Goal: Communication & Community: Participate in discussion

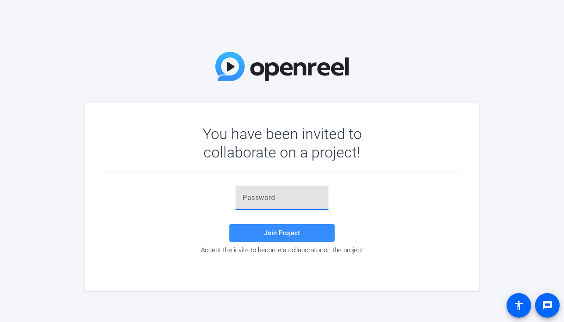
click at [256, 200] on input "text" at bounding box center [282, 198] width 79 height 11
paste input "ibYN+Y"
type input "ibYN+Y"
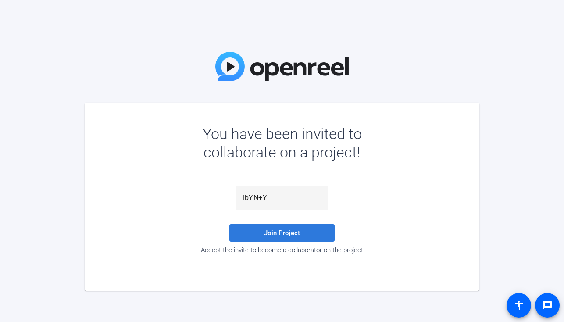
click at [285, 231] on span "Join Project" at bounding box center [282, 233] width 36 height 8
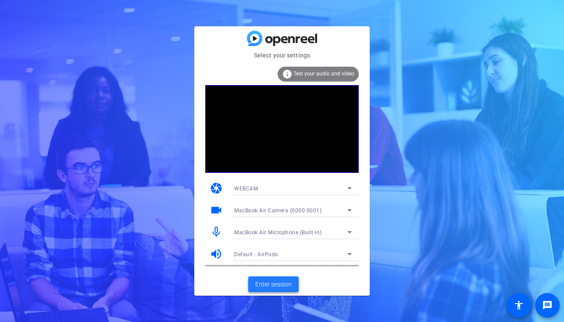
click at [275, 282] on span "Enter session" at bounding box center [273, 284] width 36 height 9
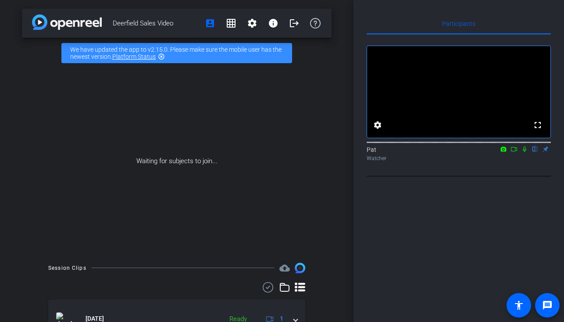
click at [514, 152] on icon at bounding box center [513, 149] width 7 height 6
click at [533, 152] on icon at bounding box center [535, 149] width 7 height 6
click at [535, 152] on icon at bounding box center [535, 149] width 7 height 6
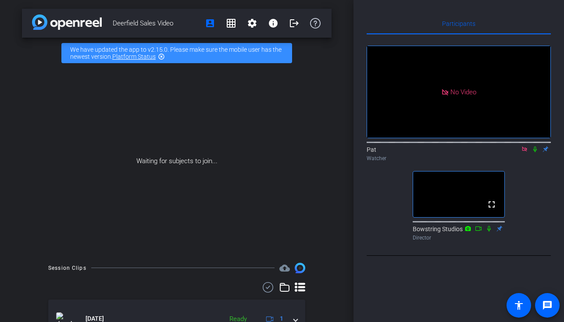
click at [523, 152] on icon at bounding box center [524, 149] width 7 height 6
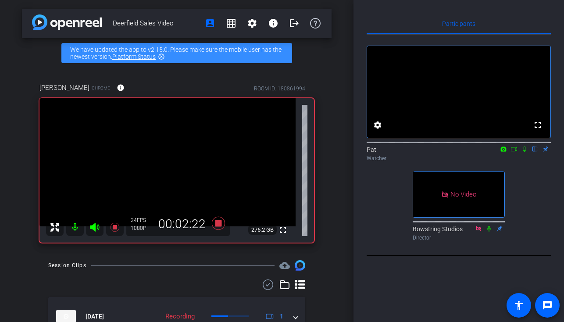
click at [513, 152] on icon at bounding box center [513, 149] width 7 height 6
click at [535, 152] on icon at bounding box center [535, 149] width 4 height 6
click at [535, 152] on icon at bounding box center [535, 149] width 5 height 6
click at [535, 152] on icon at bounding box center [535, 149] width 4 height 6
click at [535, 152] on icon at bounding box center [535, 149] width 5 height 6
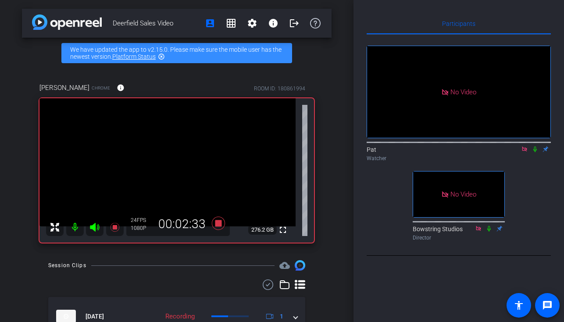
click at [536, 152] on icon at bounding box center [535, 149] width 4 height 6
click at [536, 152] on icon at bounding box center [535, 149] width 5 height 6
click at [536, 152] on icon at bounding box center [535, 149] width 4 height 6
click at [536, 152] on icon at bounding box center [535, 149] width 5 height 6
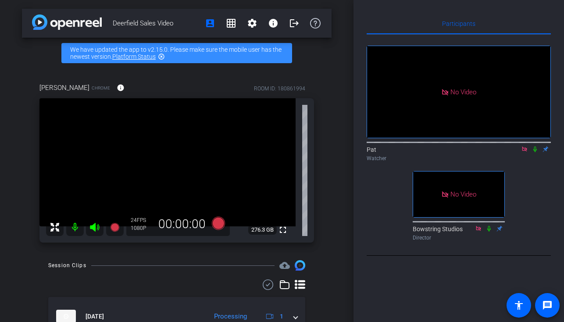
click at [534, 152] on icon at bounding box center [535, 149] width 7 height 6
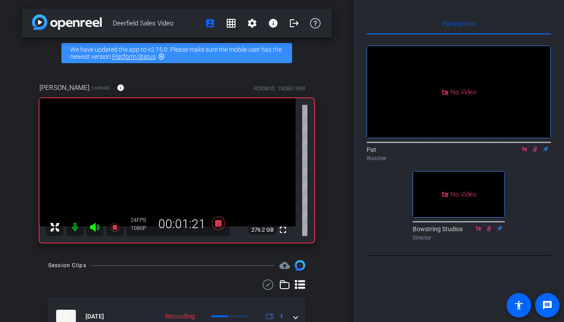
click at [534, 152] on icon at bounding box center [535, 149] width 7 height 6
click at [535, 152] on icon at bounding box center [535, 149] width 7 height 6
click at [535, 152] on icon at bounding box center [535, 149] width 5 height 6
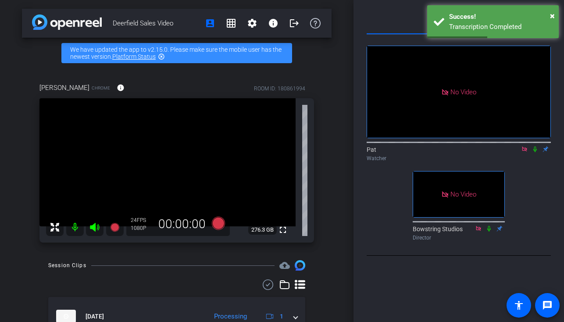
click at [525, 152] on icon at bounding box center [524, 149] width 7 height 6
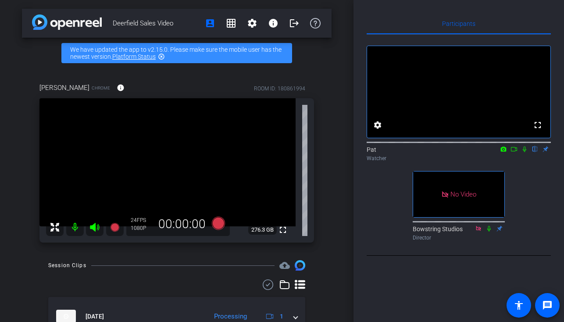
click at [512, 152] on icon at bounding box center [513, 149] width 7 height 6
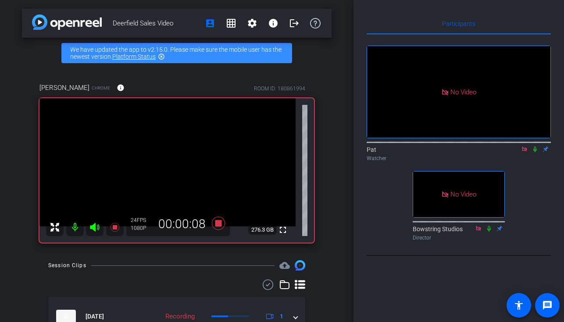
click at [535, 152] on icon at bounding box center [535, 149] width 7 height 6
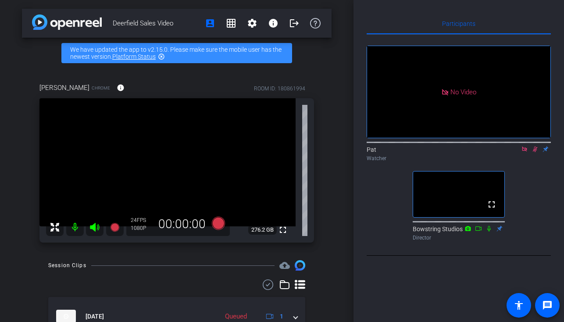
click at [533, 152] on icon at bounding box center [535, 149] width 7 height 6
click at [525, 152] on icon at bounding box center [524, 149] width 7 height 6
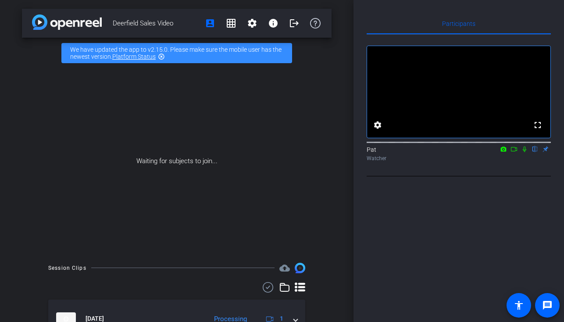
click at [524, 152] on icon at bounding box center [525, 149] width 4 height 6
click at [514, 153] on mat-icon at bounding box center [514, 149] width 11 height 8
